Goal: Register for event/course

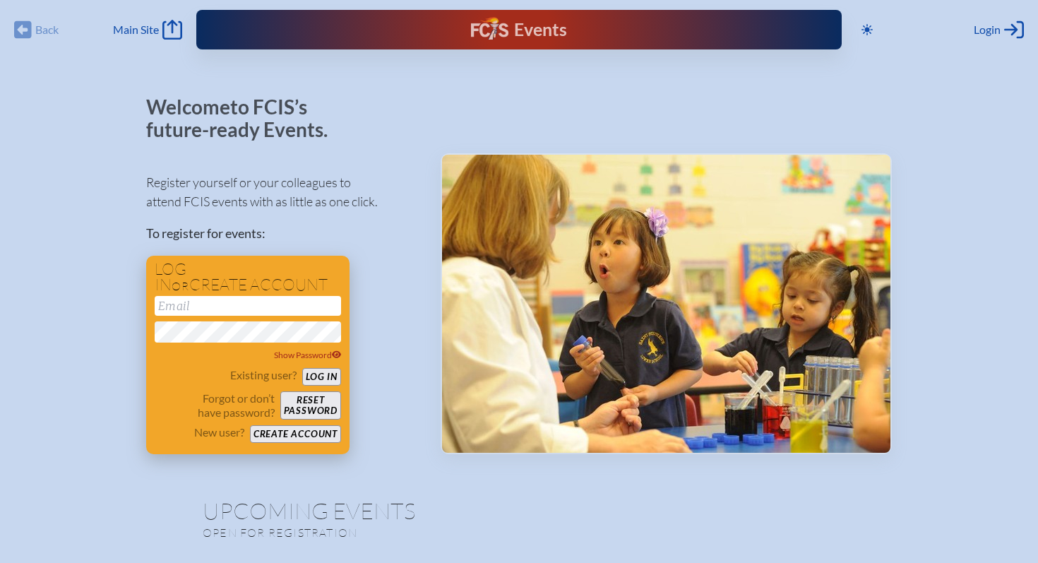
type input "[EMAIL_ADDRESS][DOMAIN_NAME]"
click at [309, 383] on button "Log in" at bounding box center [321, 377] width 39 height 18
click at [316, 379] on button "Log in" at bounding box center [321, 377] width 39 height 18
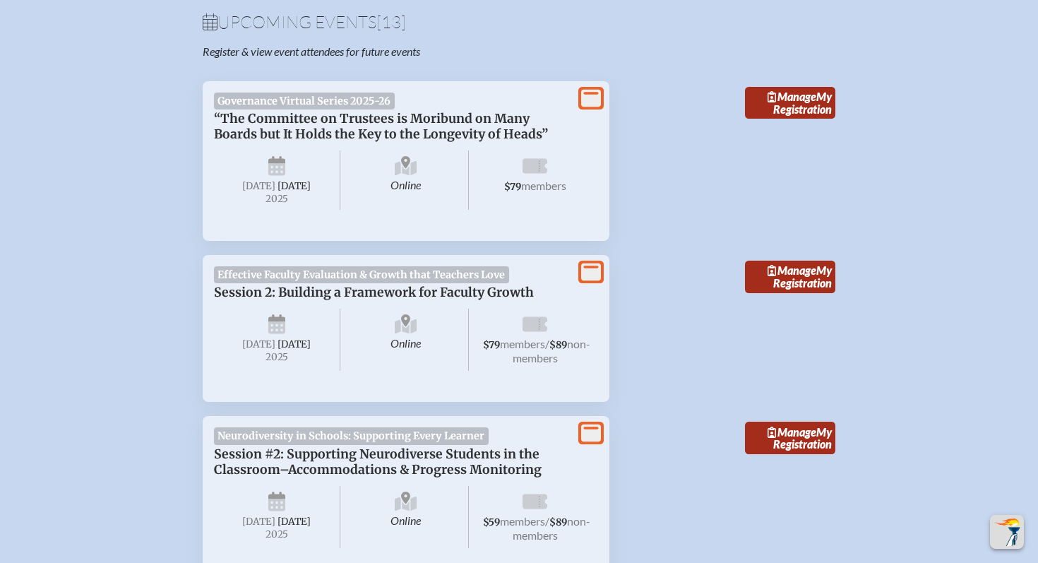
scroll to position [492, 0]
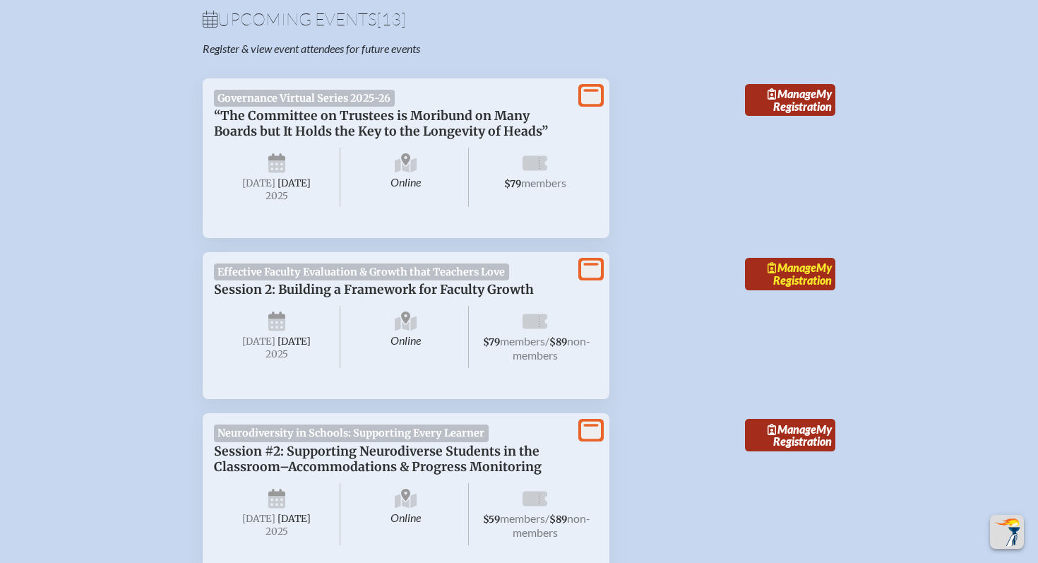
click at [775, 274] on span "Manage" at bounding box center [792, 267] width 49 height 13
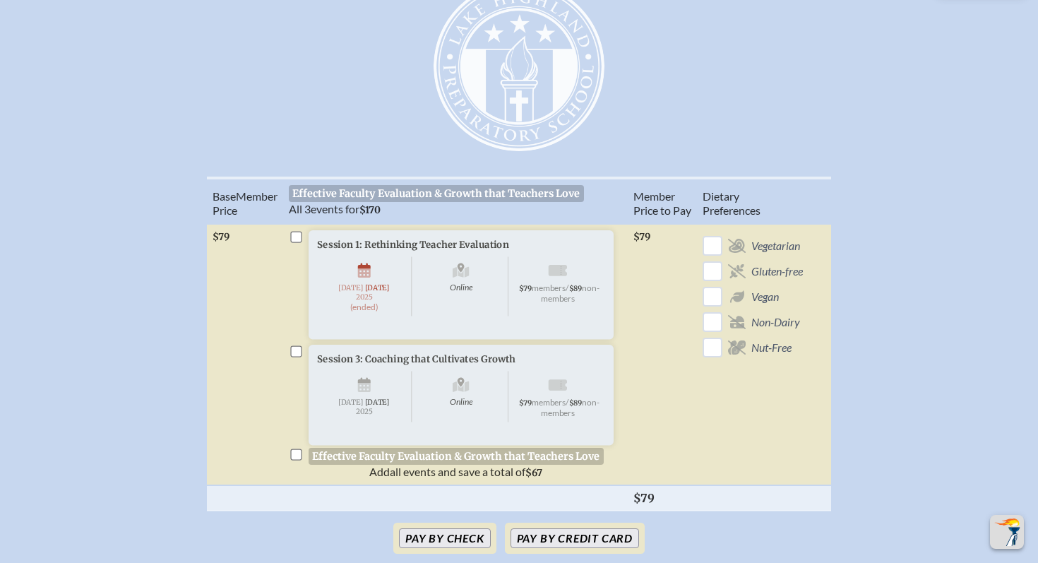
scroll to position [479, 0]
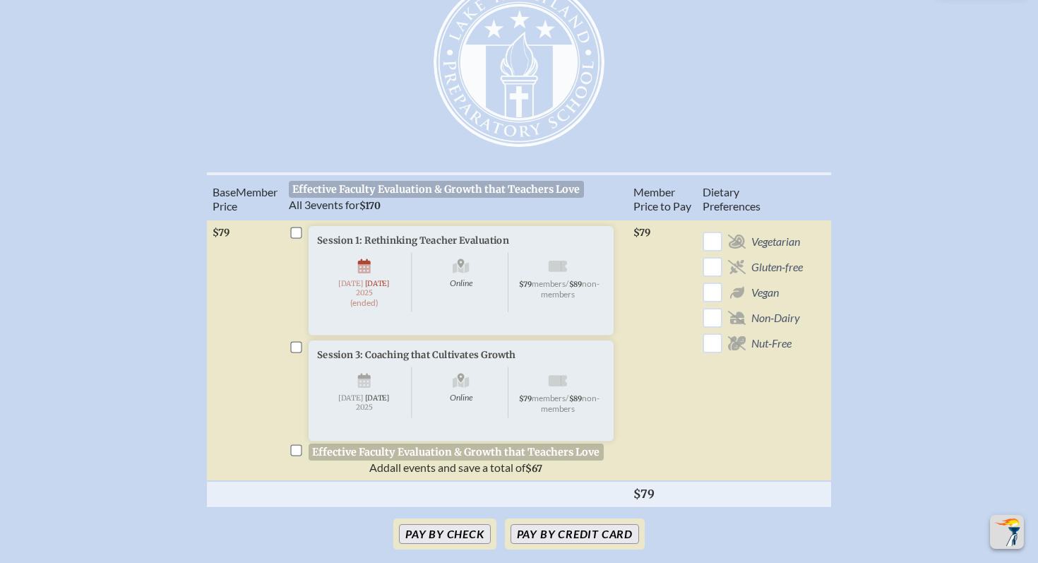
click at [295, 238] on input "checkbox" at bounding box center [295, 232] width 11 height 11
checkbox input "false"
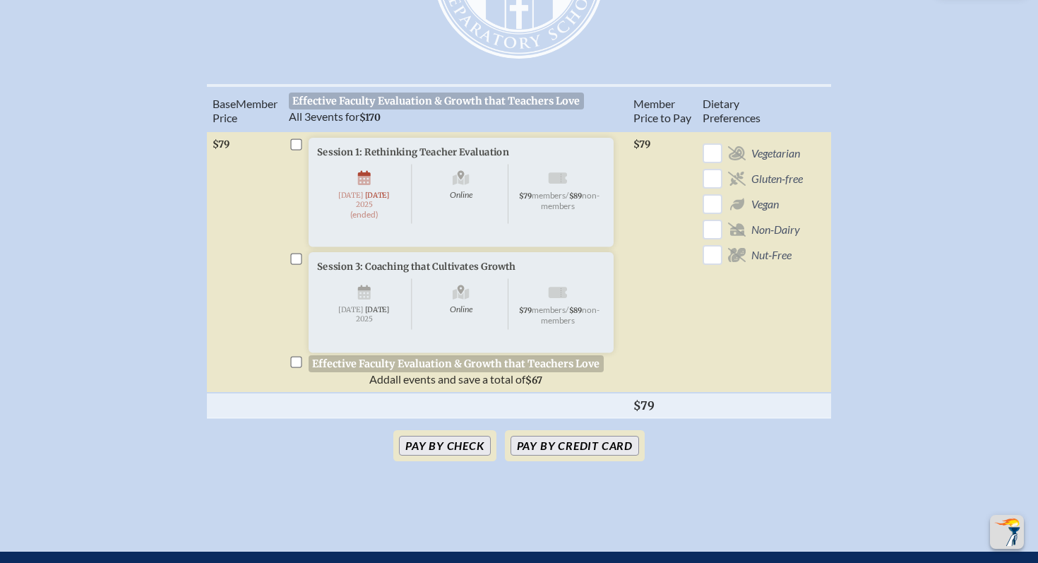
scroll to position [571, 0]
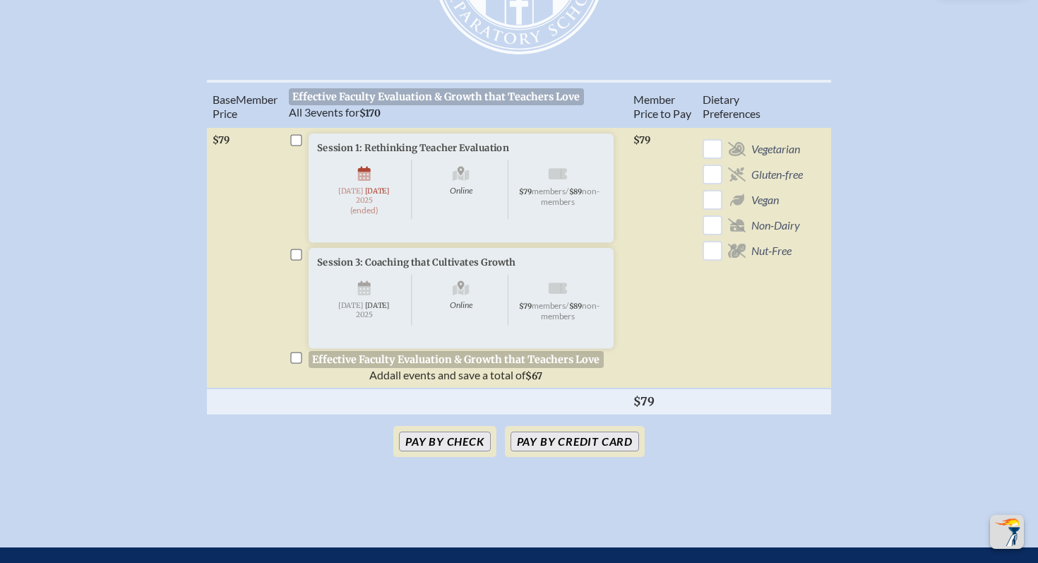
click at [297, 363] on input "checkbox" at bounding box center [295, 357] width 11 height 11
checkbox input "true"
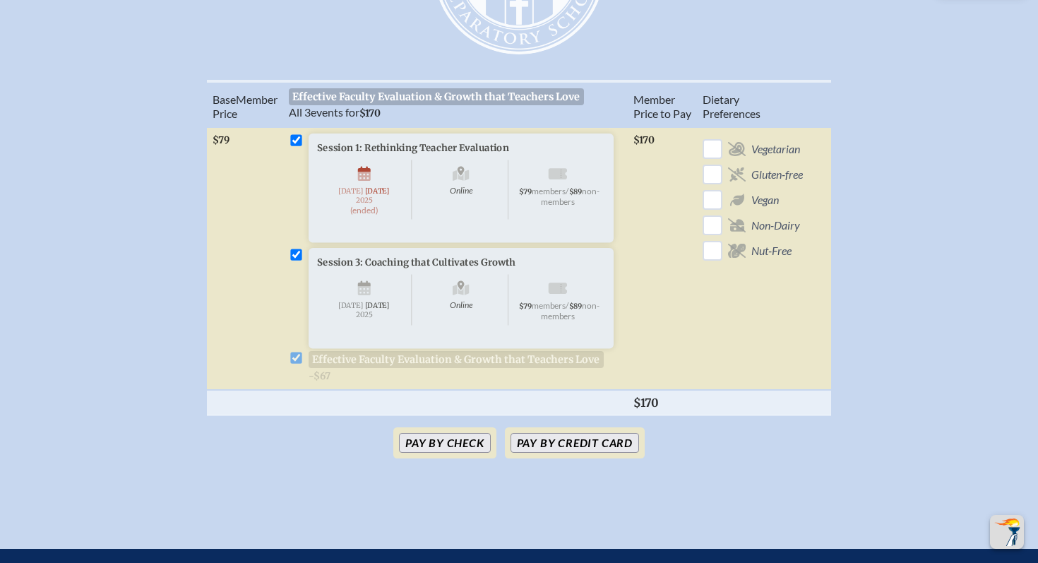
click at [297, 381] on li "Session 3: Coaching that Cultivates Growth Online Tuesday , October 14th , 2025…" at bounding box center [455, 315] width 333 height 134
click at [299, 146] on input "checkbox" at bounding box center [295, 139] width 11 height 11
checkbox input "false"
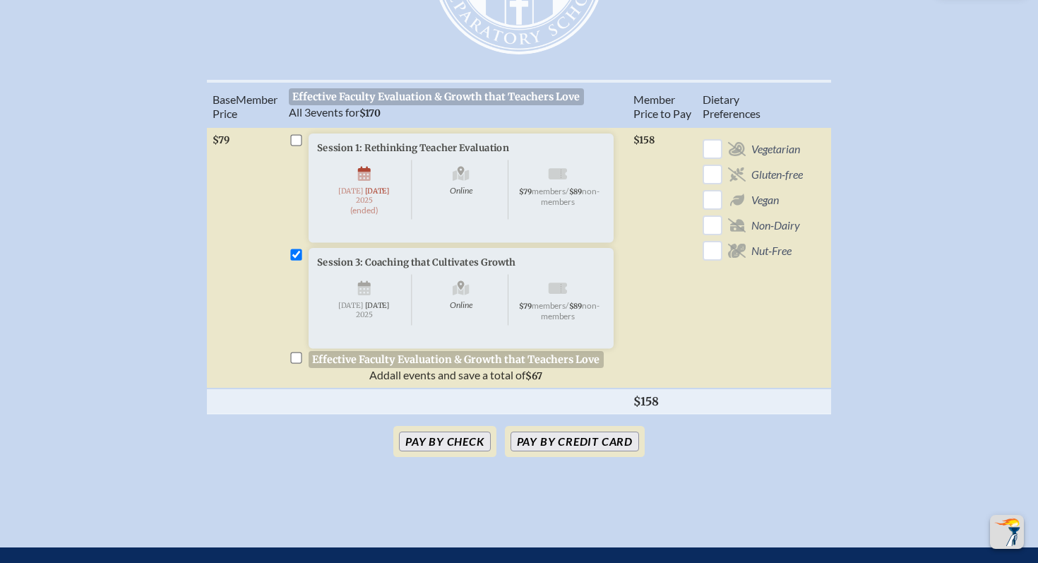
click at [298, 363] on input "checkbox" at bounding box center [295, 357] width 11 height 11
checkbox input "true"
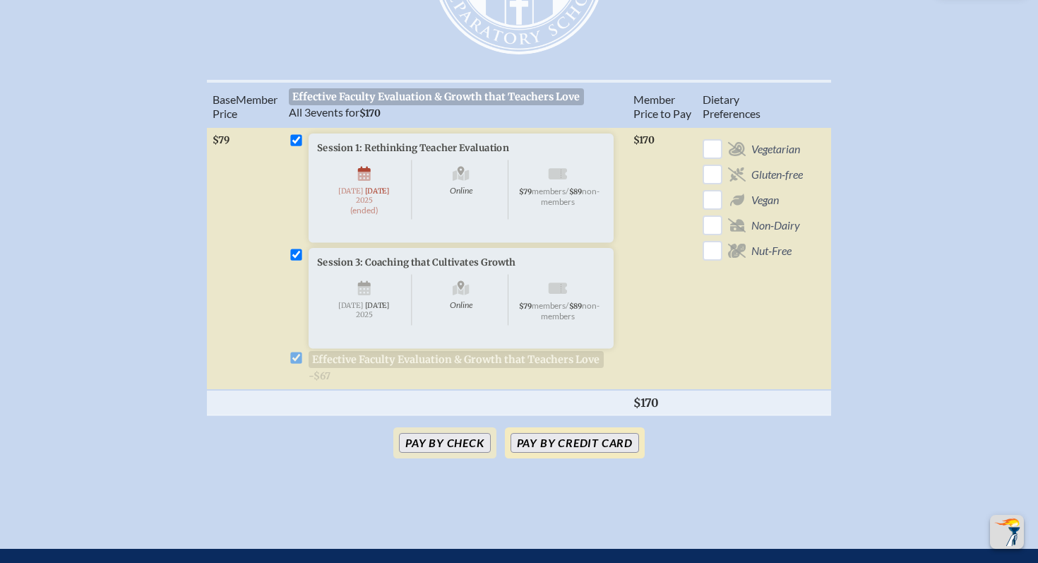
click at [547, 453] on button "Pay by Credit Card" at bounding box center [575, 443] width 129 height 20
